Goal: Task Accomplishment & Management: Complete application form

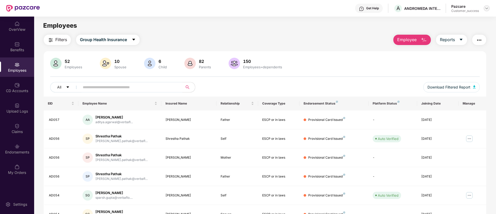
click at [489, 8] on div at bounding box center [487, 8] width 6 height 6
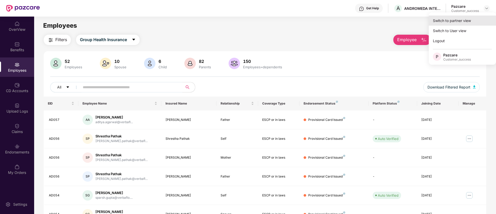
click at [463, 18] on div "Switch to partner view" at bounding box center [462, 21] width 67 height 10
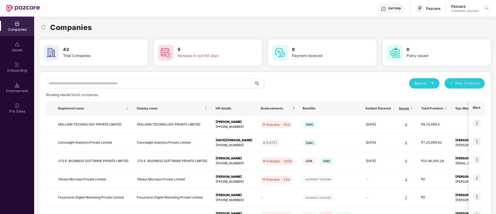
click at [105, 84] on input "text" at bounding box center [150, 83] width 209 height 10
click at [108, 111] on div "Registered name" at bounding box center [93, 108] width 71 height 5
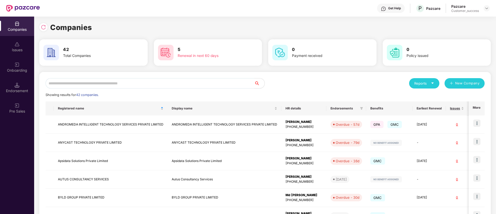
click at [139, 87] on input "text" at bounding box center [150, 83] width 209 height 10
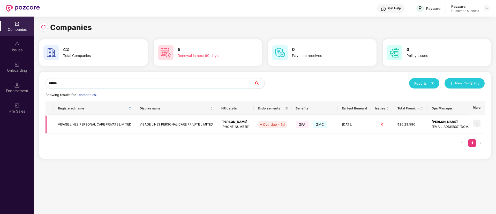
type input "******"
click at [477, 123] on img at bounding box center [476, 122] width 7 height 7
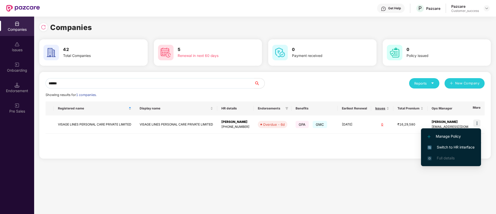
click at [467, 147] on span "Switch to HR interface" at bounding box center [450, 147] width 47 height 6
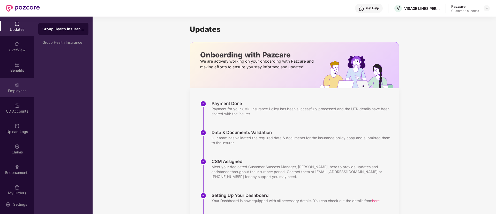
click at [17, 84] on img at bounding box center [16, 84] width 5 height 5
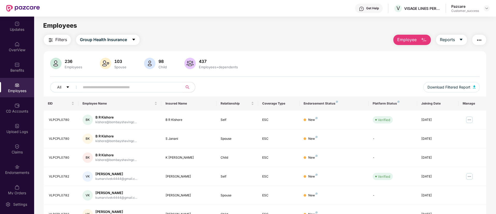
click at [416, 42] on span "Employee" at bounding box center [406, 39] width 19 height 6
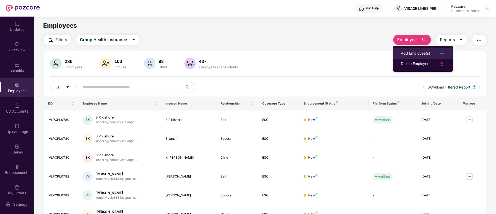
click at [418, 53] on div "Add Employee(s)" at bounding box center [415, 53] width 29 height 6
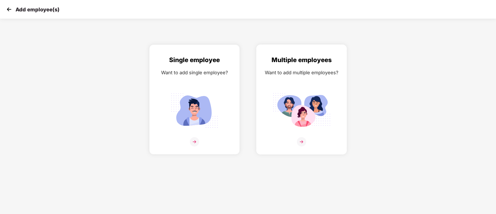
click at [302, 141] on img at bounding box center [301, 141] width 9 height 9
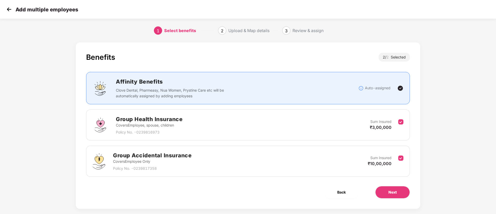
click at [7, 8] on img at bounding box center [9, 9] width 8 height 8
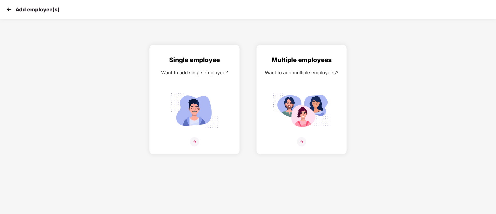
click at [7, 8] on img at bounding box center [9, 9] width 8 height 8
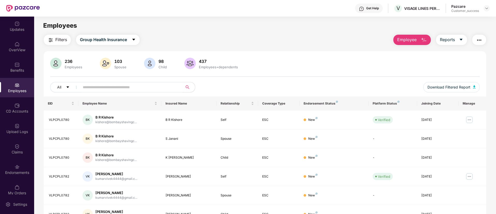
click at [421, 44] on button "Employee" at bounding box center [411, 40] width 37 height 10
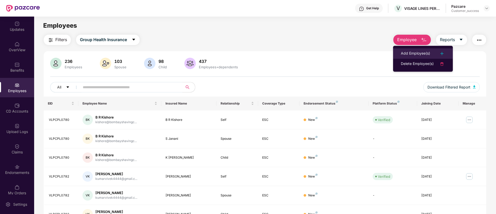
click at [425, 55] on div "Add Employee(s)" at bounding box center [415, 53] width 29 height 6
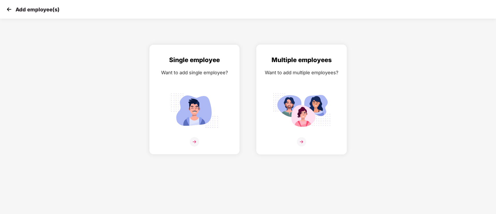
click at [303, 138] on img at bounding box center [301, 141] width 9 height 9
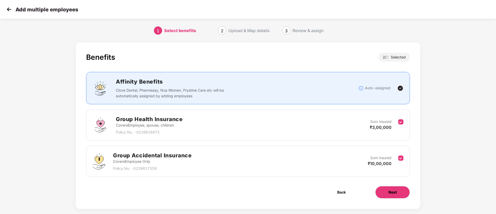
click at [392, 189] on button "Next" at bounding box center [392, 192] width 35 height 12
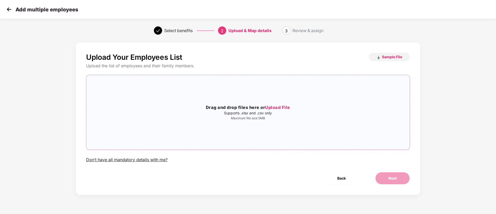
click at [286, 105] on span "Upload File" at bounding box center [277, 107] width 25 height 5
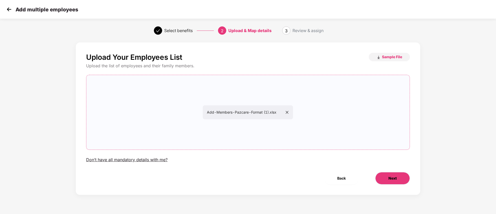
click at [397, 177] on button "Next" at bounding box center [392, 178] width 35 height 12
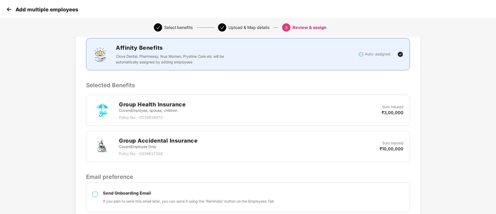
scroll to position [161, 1]
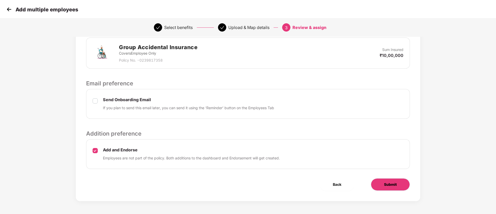
click at [385, 188] on button "Submit" at bounding box center [390, 184] width 39 height 12
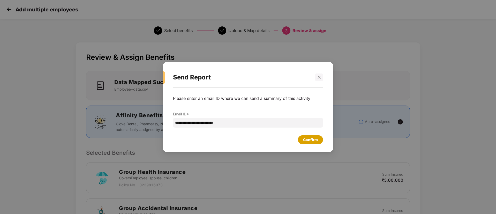
click at [317, 139] on div "Confirm" at bounding box center [310, 140] width 15 height 6
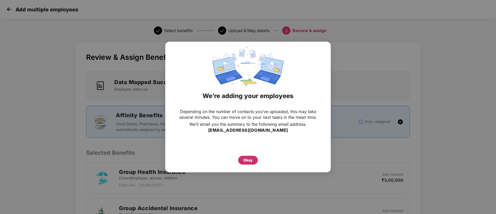
click at [241, 160] on div "Okay" at bounding box center [248, 160] width 20 height 9
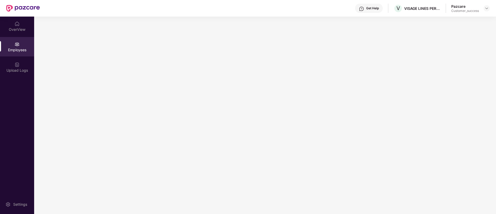
scroll to position [0, 0]
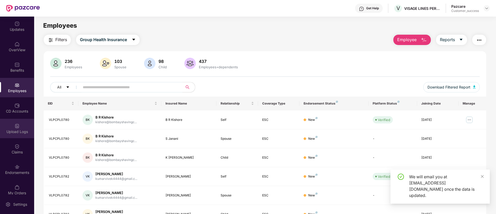
click at [12, 132] on div "Upload Logs" at bounding box center [17, 131] width 34 height 5
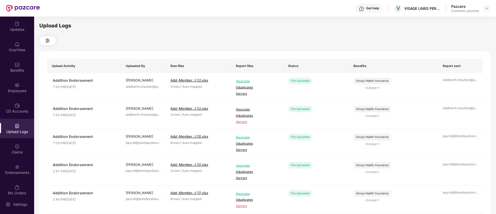
click at [22, 128] on div "Upload Logs" at bounding box center [17, 128] width 34 height 19
click at [16, 104] on img at bounding box center [16, 105] width 5 height 5
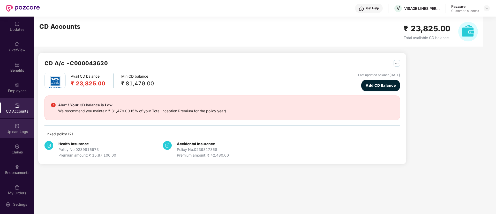
click at [18, 131] on div "Upload Logs" at bounding box center [17, 131] width 34 height 5
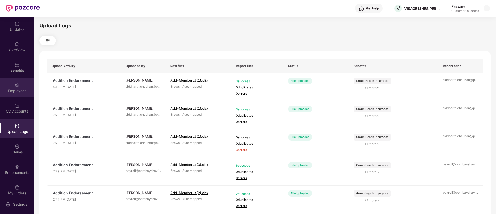
click at [18, 91] on div "Employees" at bounding box center [17, 90] width 34 height 5
